Goal: Navigation & Orientation: Find specific page/section

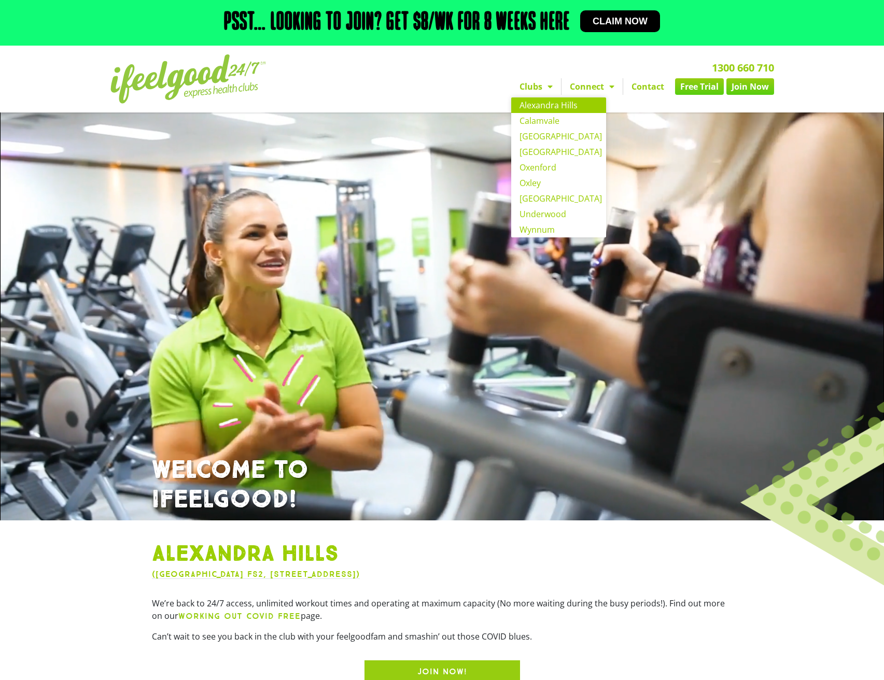
click at [535, 95] on link "Clubs" at bounding box center [536, 86] width 50 height 17
click at [527, 94] on link "Clubs" at bounding box center [536, 86] width 50 height 17
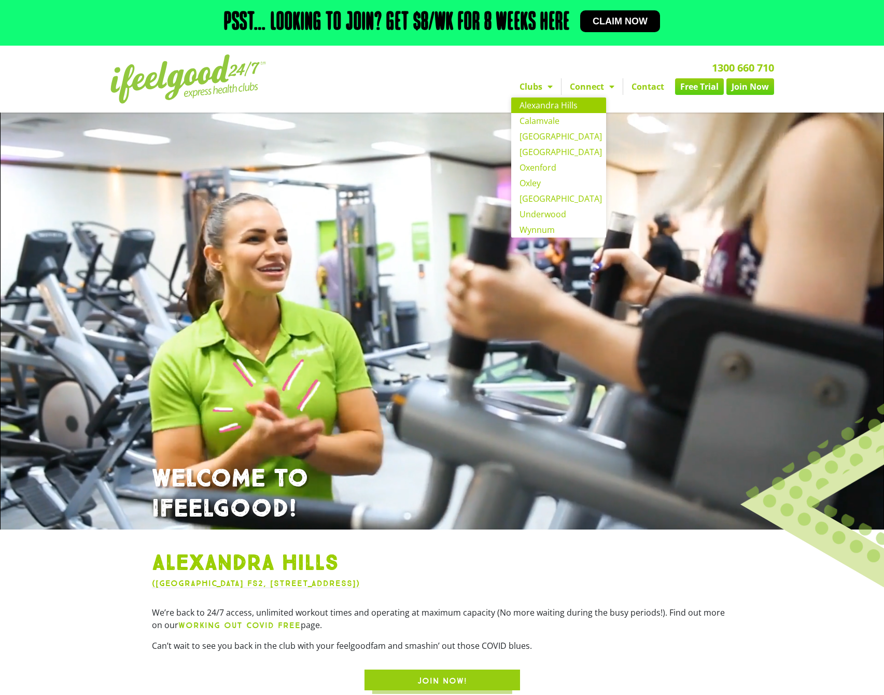
click at [538, 113] on link "Alexandra Hills" at bounding box center [558, 105] width 95 height 16
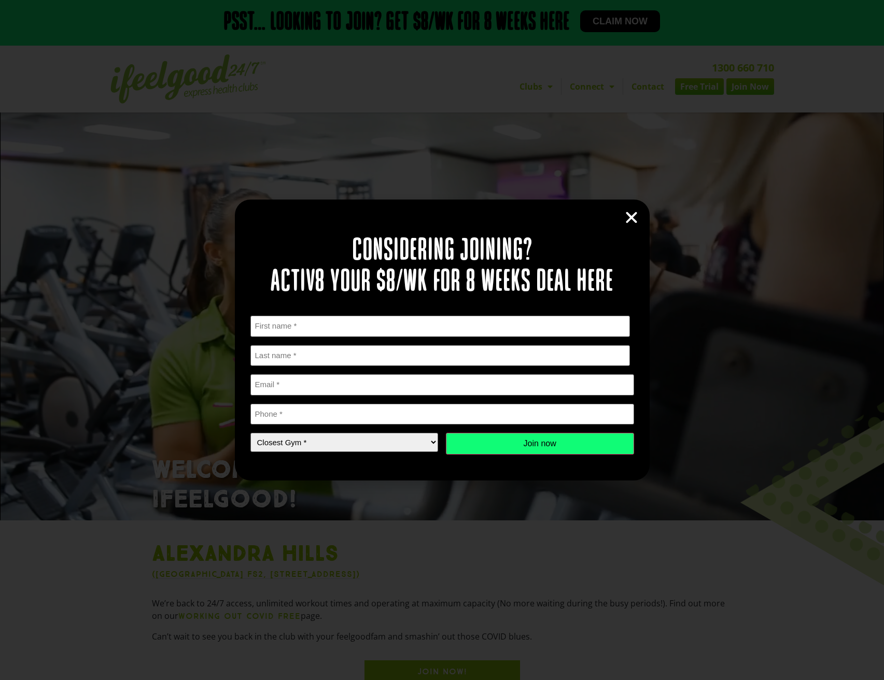
click at [633, 215] on icon "Close" at bounding box center [632, 218] width 16 height 16
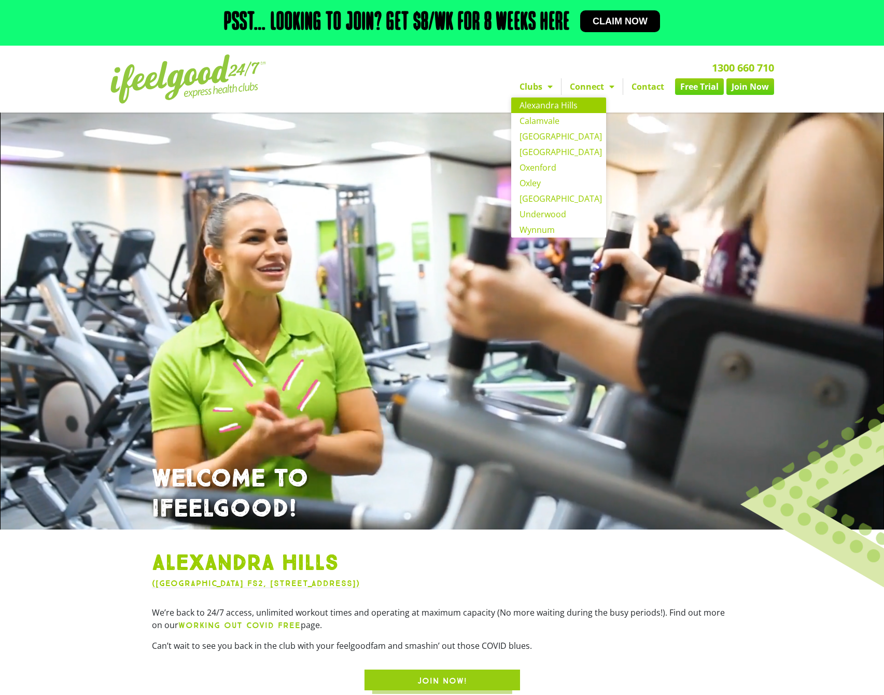
click at [540, 95] on link "Clubs" at bounding box center [536, 86] width 50 height 17
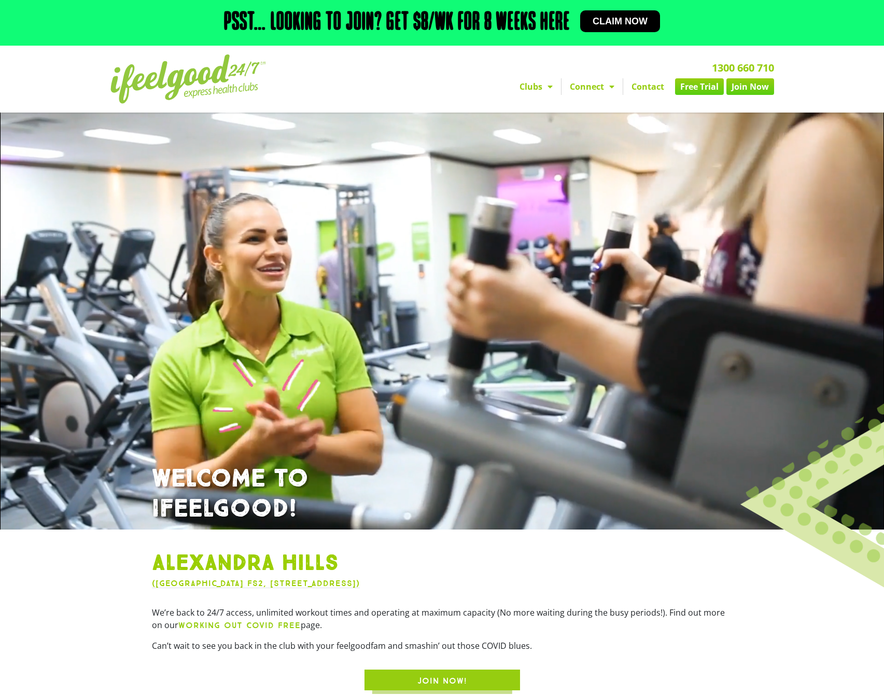
click at [539, 93] on link "Clubs" at bounding box center [536, 86] width 50 height 17
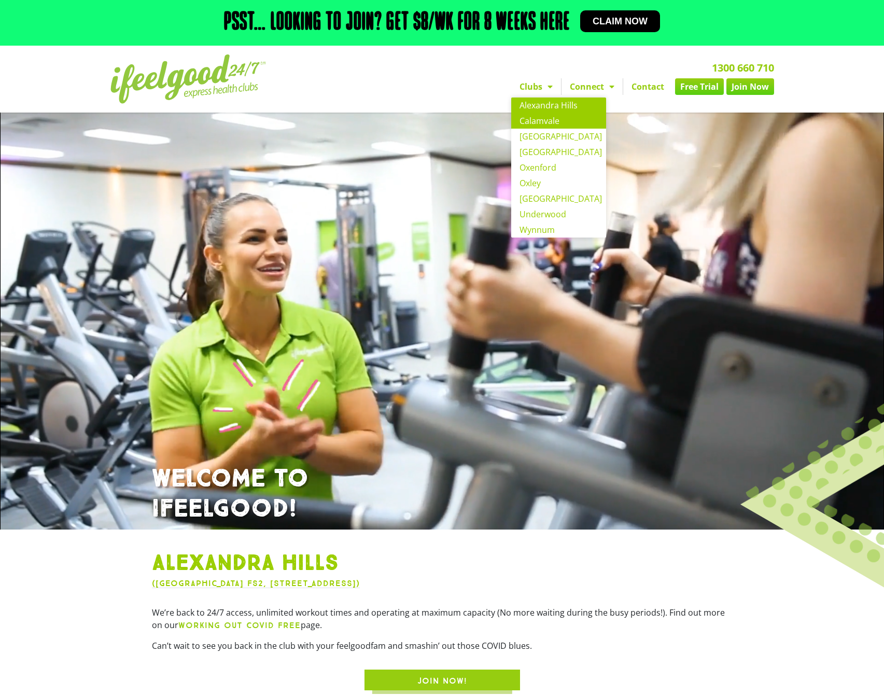
click at [530, 129] on link "Calamvale" at bounding box center [558, 121] width 95 height 16
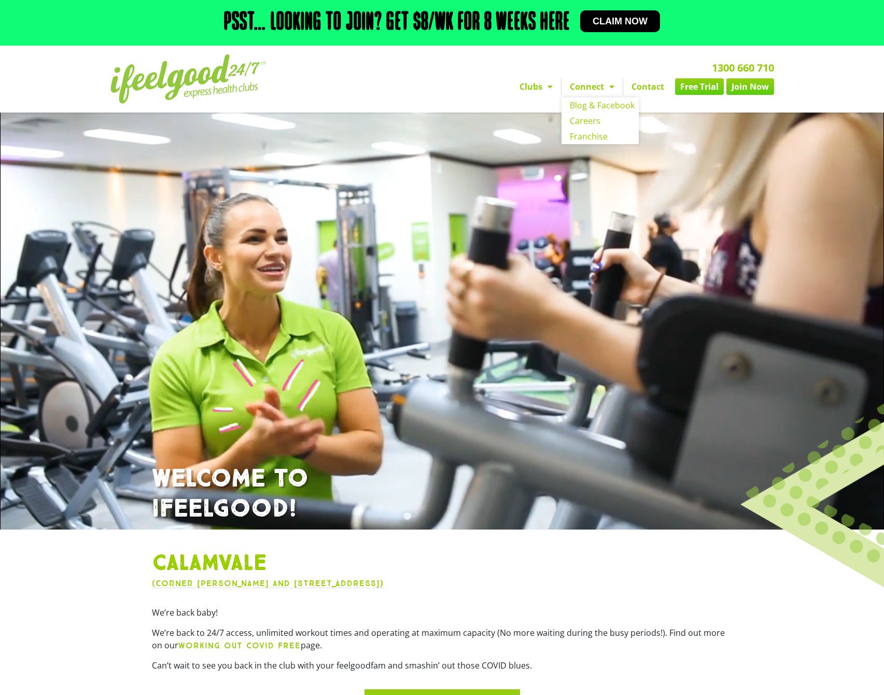
click at [582, 61] on div "1300 660 710 Clubs Alexandra Hills Calamvale Coopers Plains Middle Park Oxenfor…" at bounding box center [560, 79] width 438 height 60
click at [536, 95] on link "Clubs" at bounding box center [536, 86] width 50 height 17
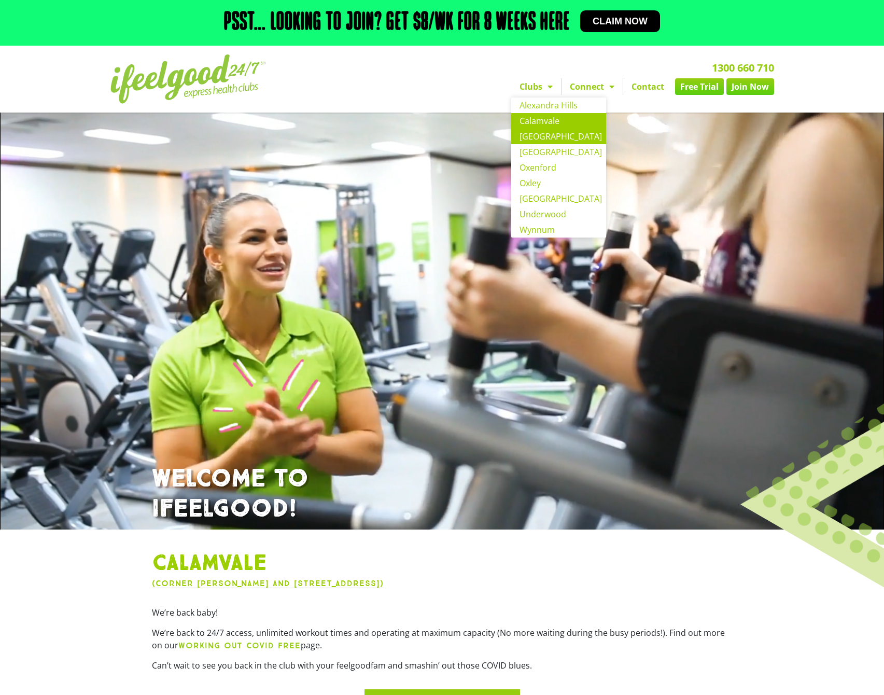
click at [542, 144] on link "[GEOGRAPHIC_DATA]" at bounding box center [558, 137] width 95 height 16
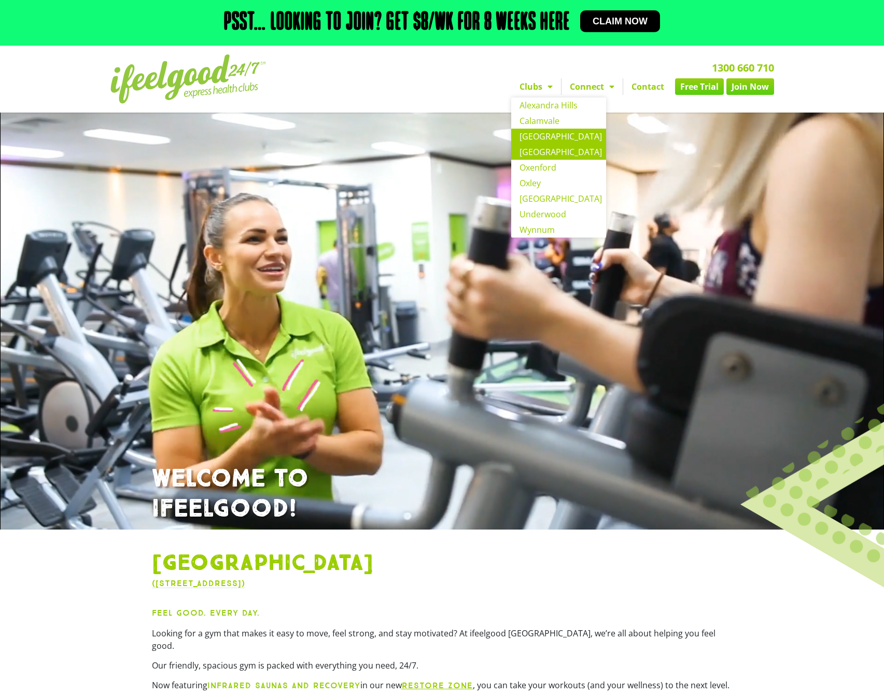
click at [547, 160] on link "[GEOGRAPHIC_DATA]" at bounding box center [558, 152] width 95 height 16
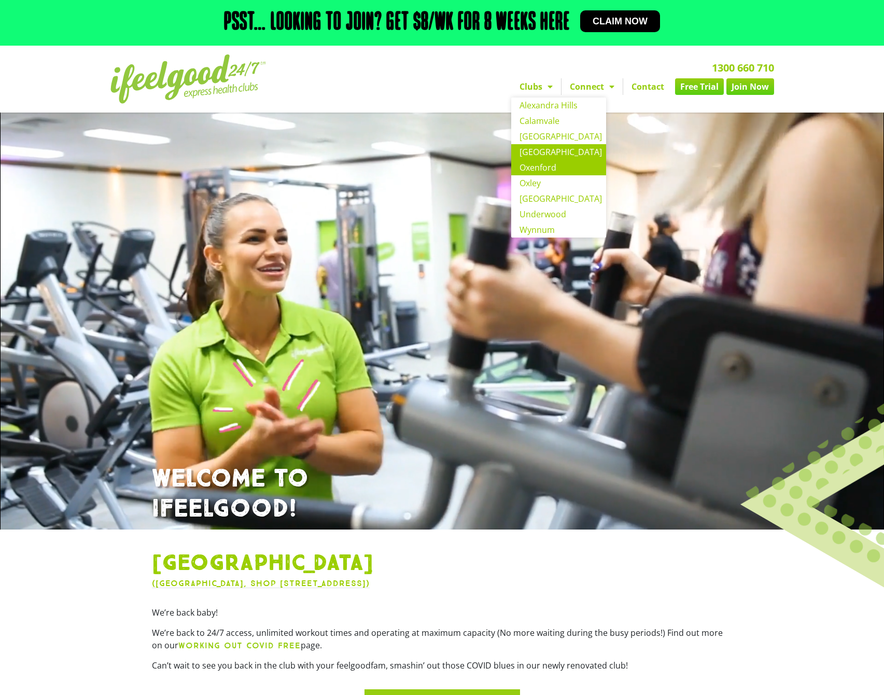
click at [545, 175] on link "Oxenford" at bounding box center [558, 168] width 95 height 16
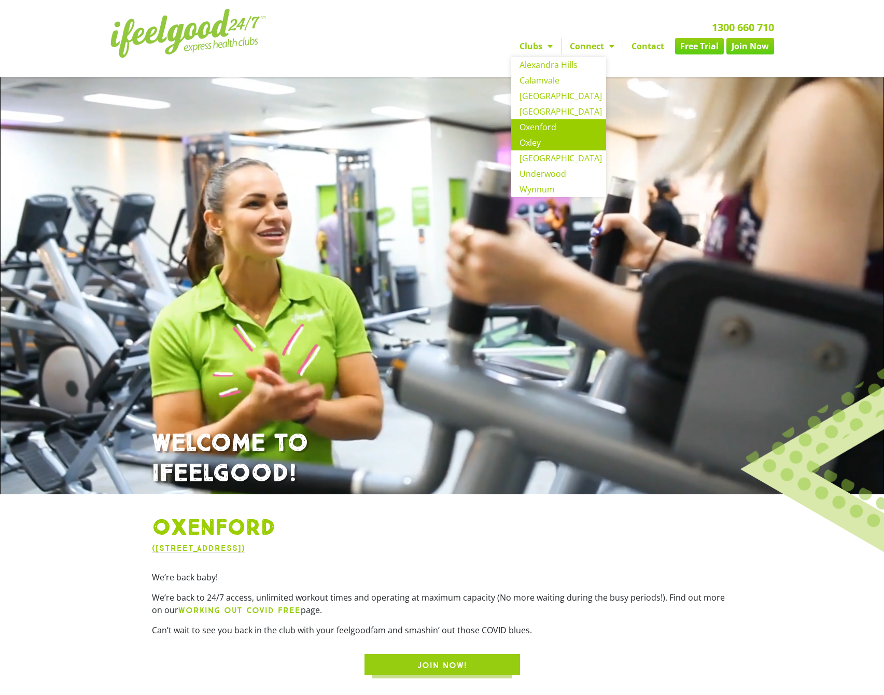
click at [541, 150] on link "Oxley" at bounding box center [558, 143] width 95 height 16
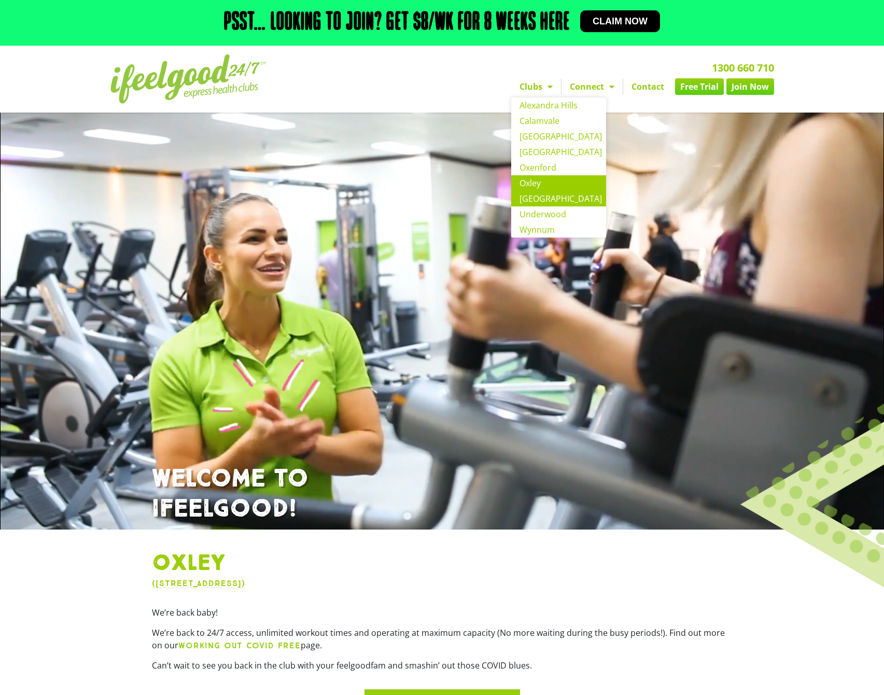
click at [534, 206] on link "[GEOGRAPHIC_DATA]" at bounding box center [558, 199] width 95 height 16
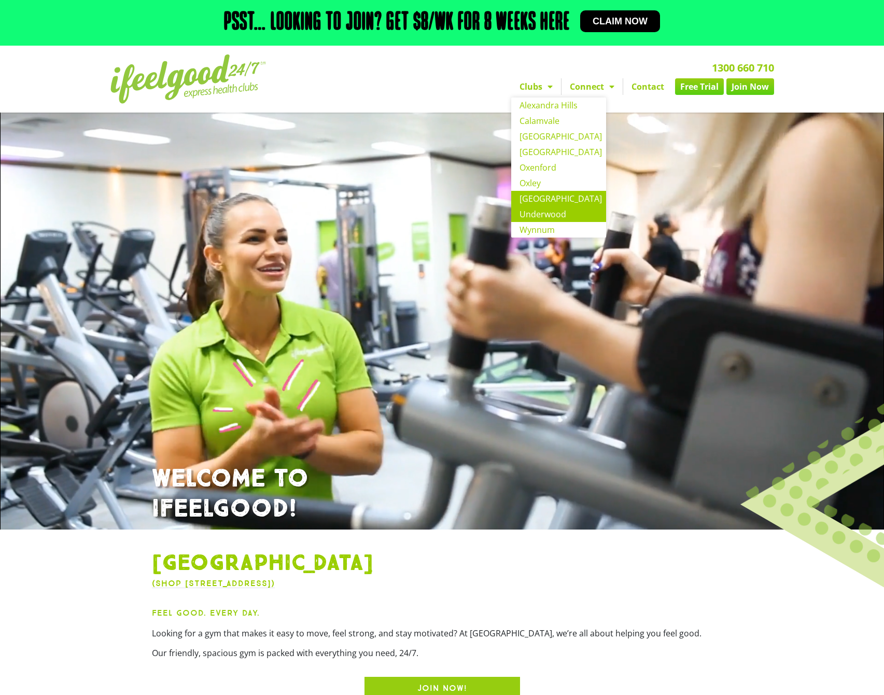
click at [548, 221] on link "Underwood" at bounding box center [558, 214] width 95 height 16
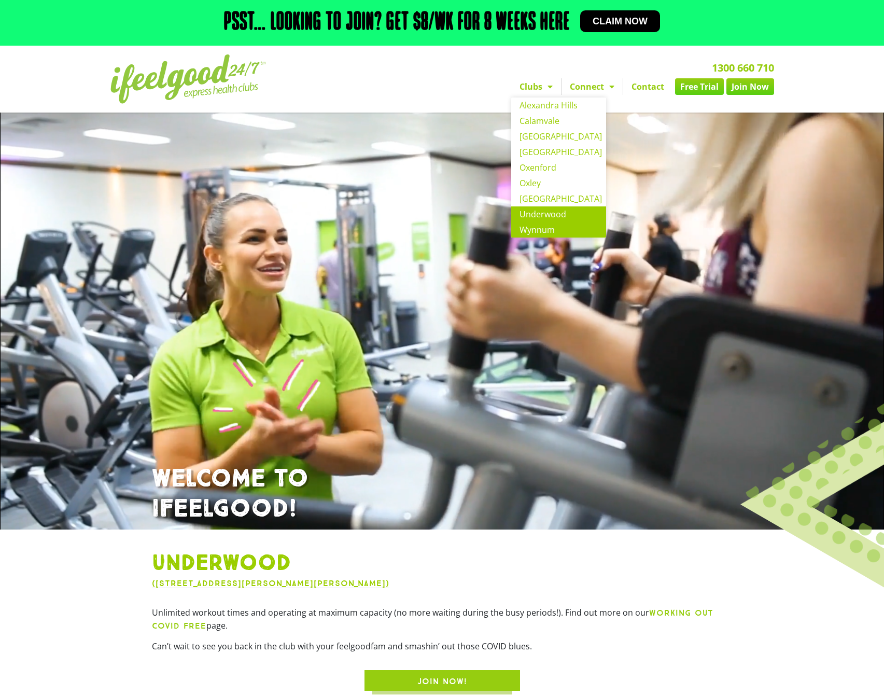
click at [543, 237] on link "Wynnum" at bounding box center [558, 230] width 95 height 16
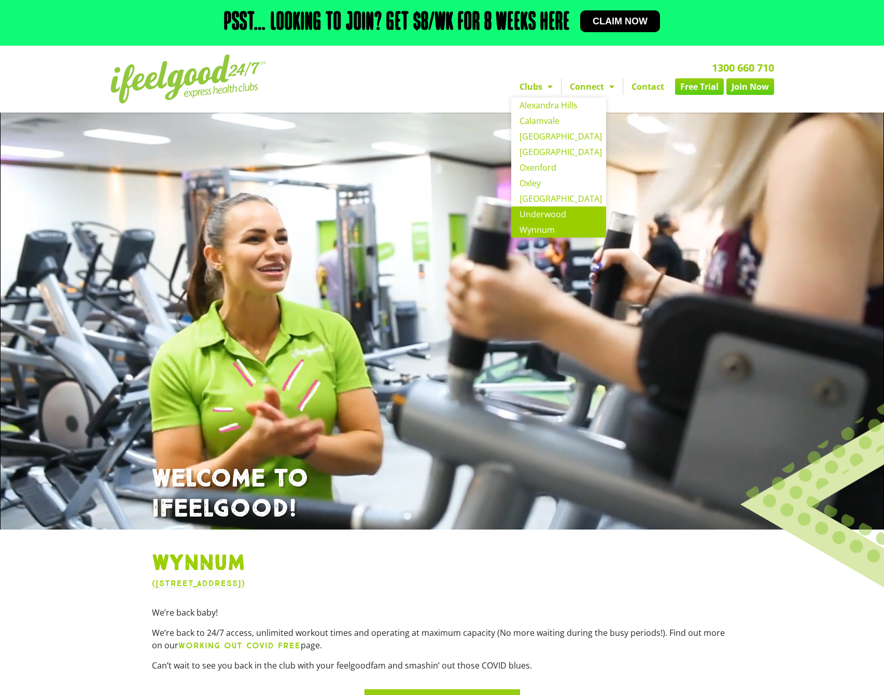
click at [552, 220] on link "Underwood" at bounding box center [558, 214] width 95 height 16
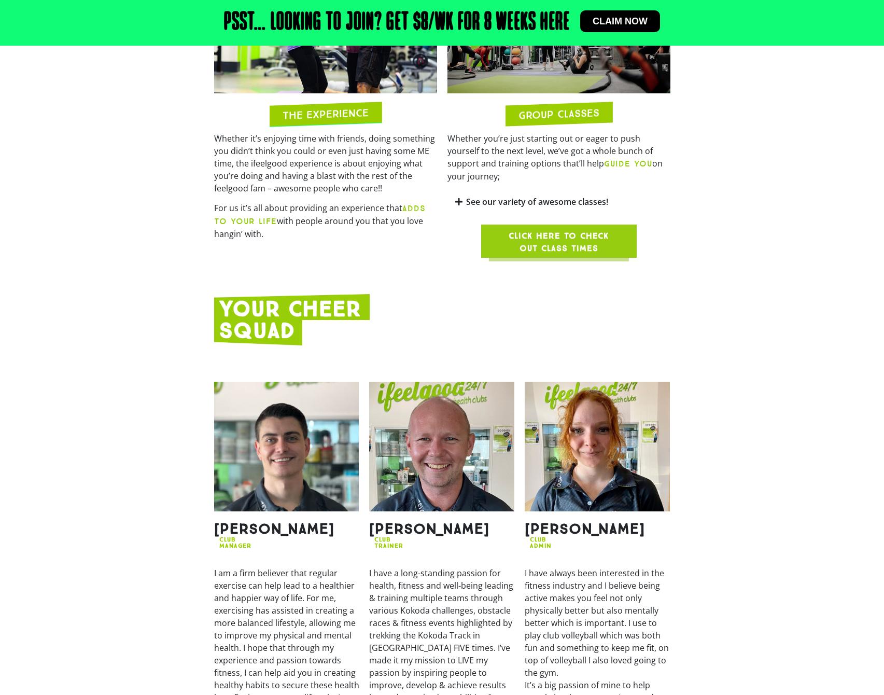
scroll to position [1162, 0]
